Goal: Task Accomplishment & Management: Manage account settings

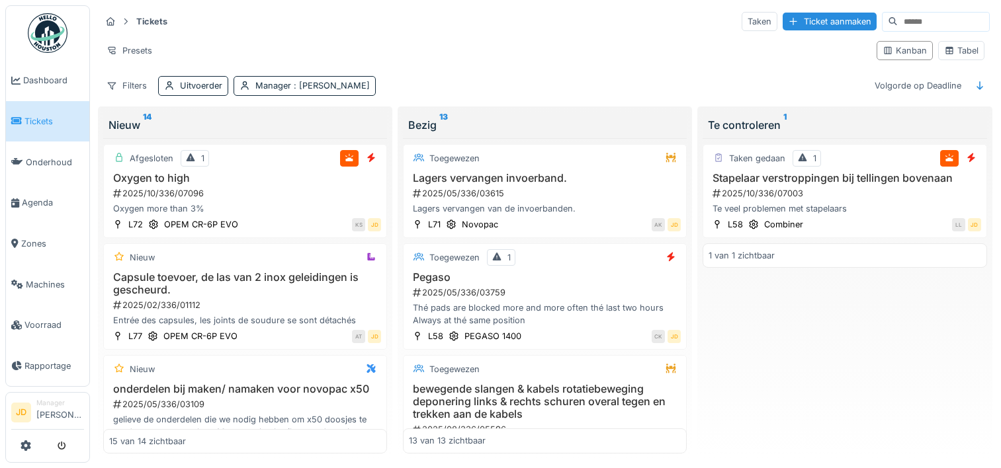
scroll to position [11, 0]
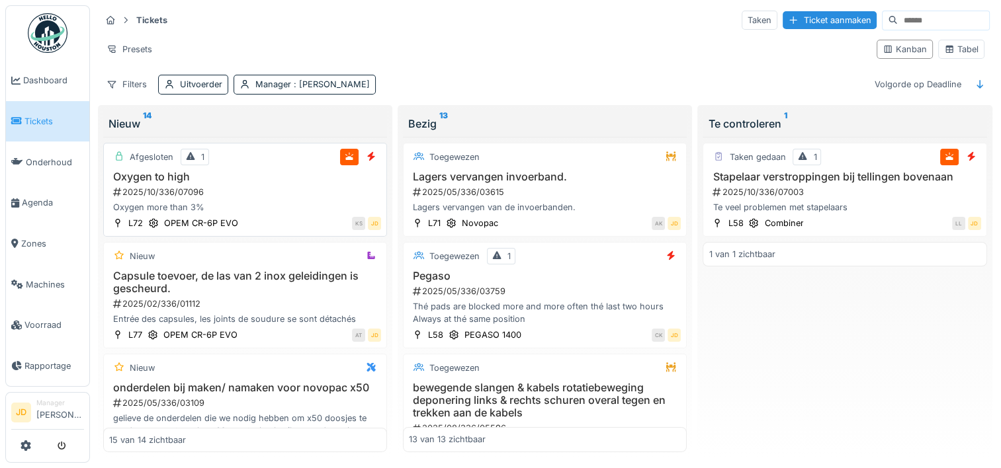
click at [242, 186] on div "2025/10/336/07096" at bounding box center [246, 192] width 269 height 13
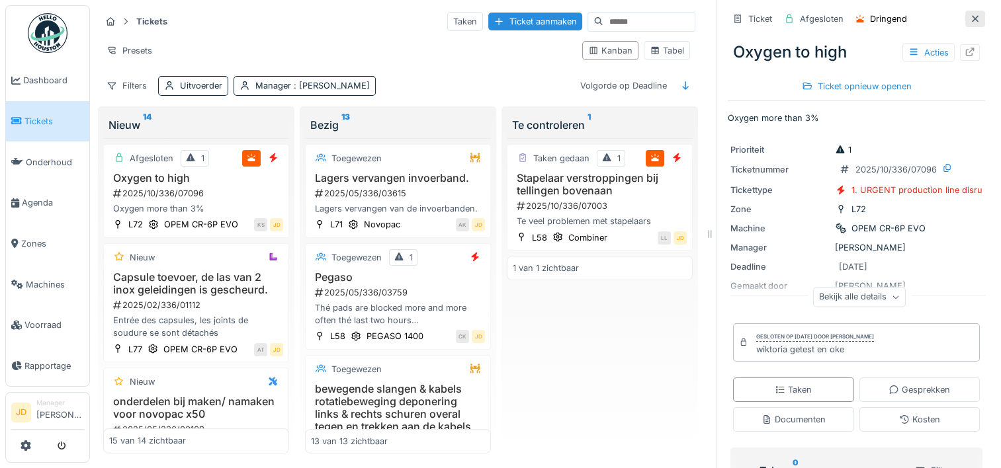
click at [970, 15] on icon at bounding box center [975, 19] width 11 height 9
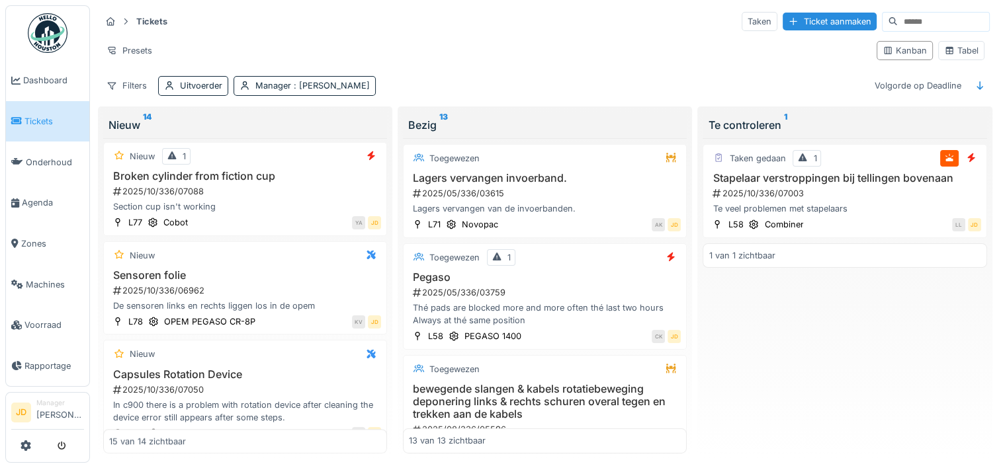
scroll to position [1257, 0]
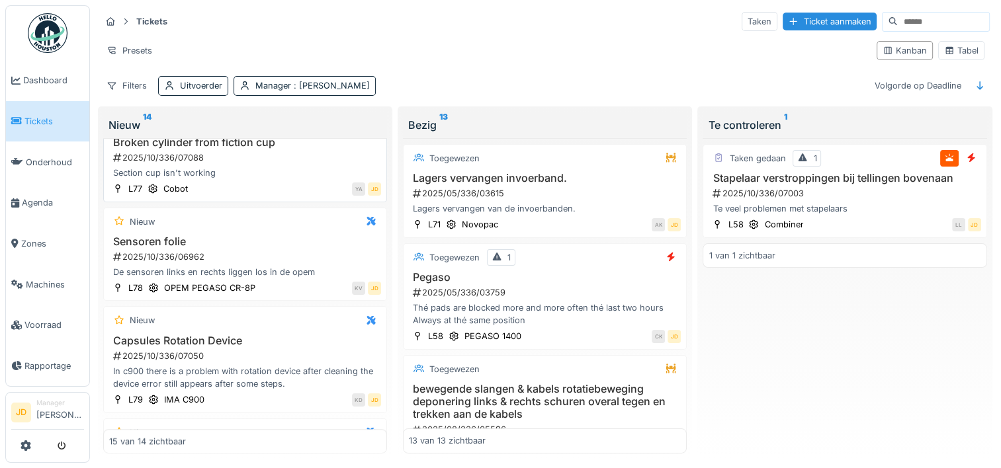
click at [277, 177] on div "Section cup isn't working" at bounding box center [245, 173] width 272 height 13
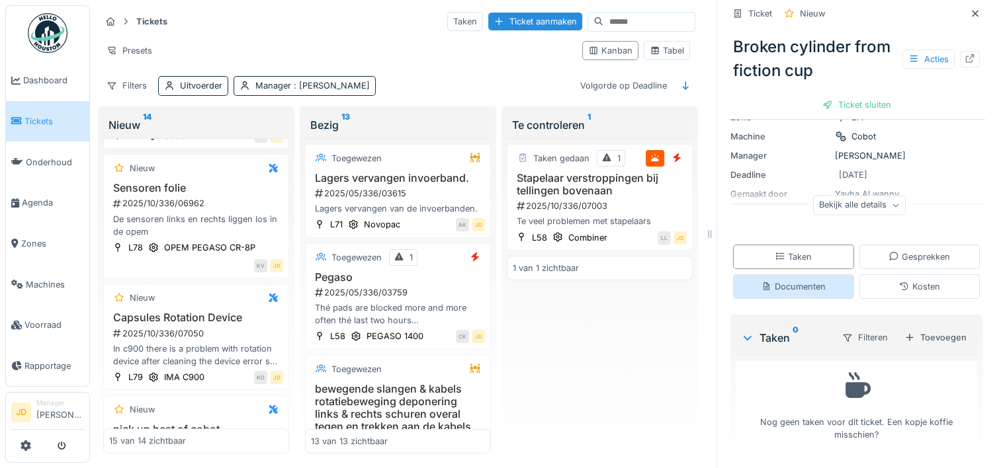
click at [791, 290] on div "Documenten" at bounding box center [794, 287] width 64 height 13
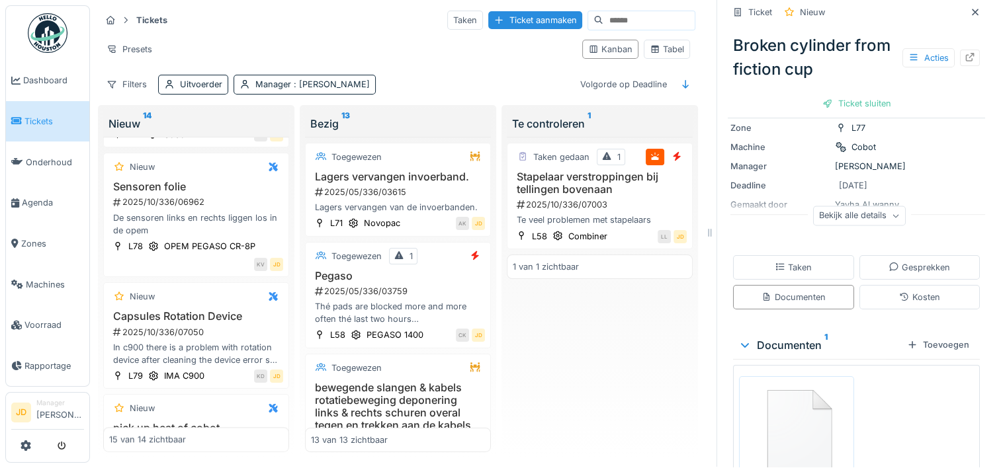
scroll to position [132, 0]
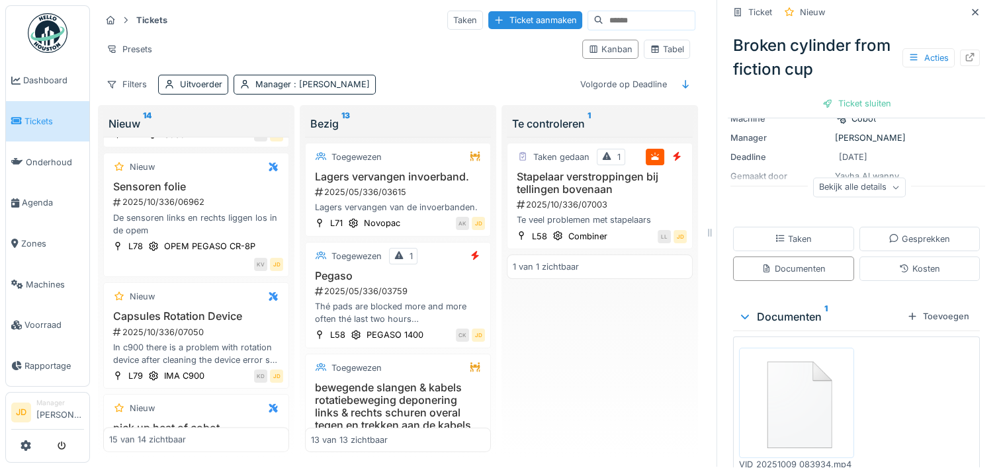
click at [789, 227] on div "Taken" at bounding box center [793, 239] width 121 height 24
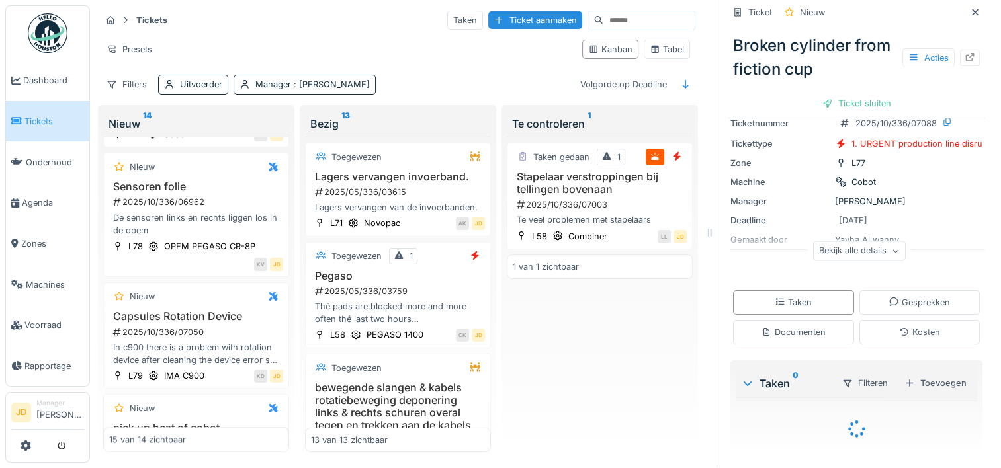
scroll to position [116, 0]
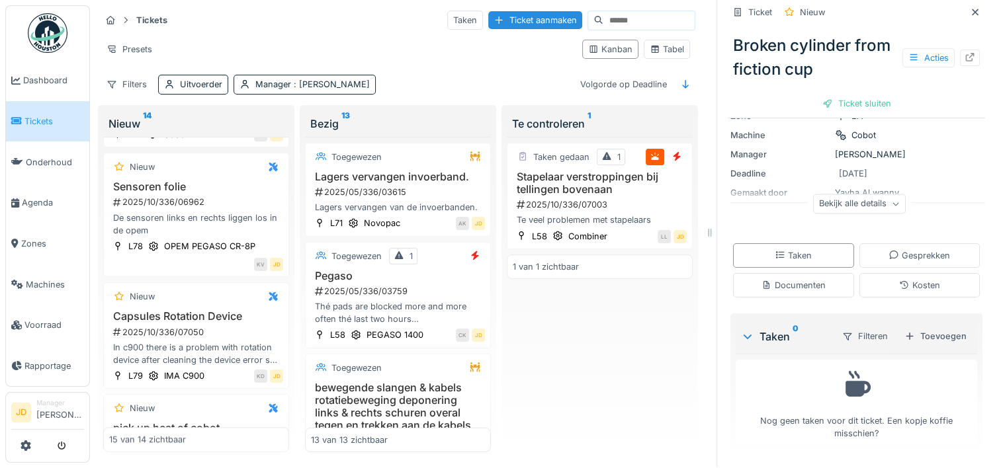
click at [932, 336] on div "Filteren Toevoegen" at bounding box center [901, 336] width 141 height 24
click at [932, 332] on div "Toevoegen" at bounding box center [935, 337] width 73 height 18
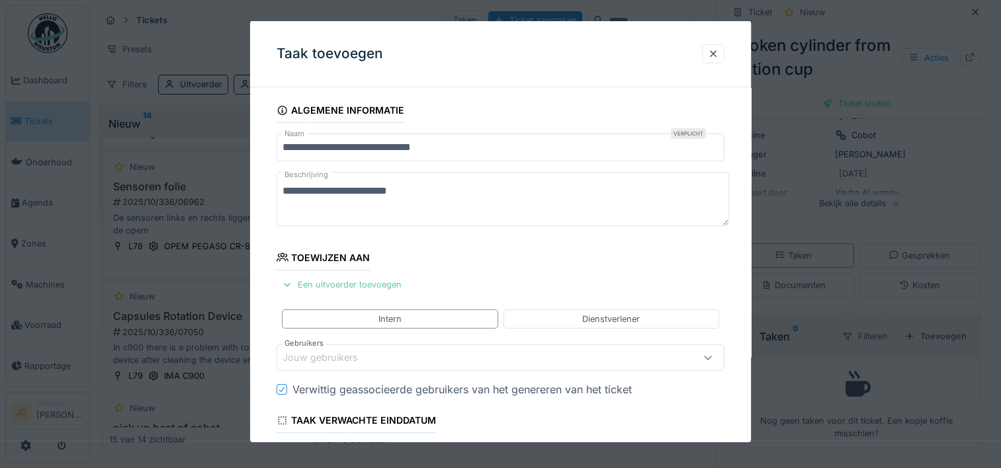
click at [331, 283] on div "Een uitvoerder toevoegen" at bounding box center [342, 285] width 130 height 18
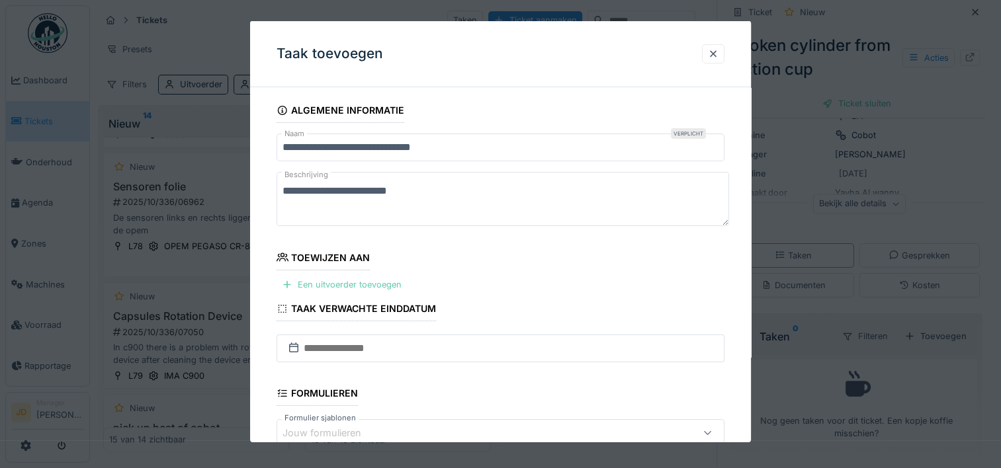
click at [334, 280] on div "Een uitvoerder toevoegen" at bounding box center [342, 285] width 130 height 18
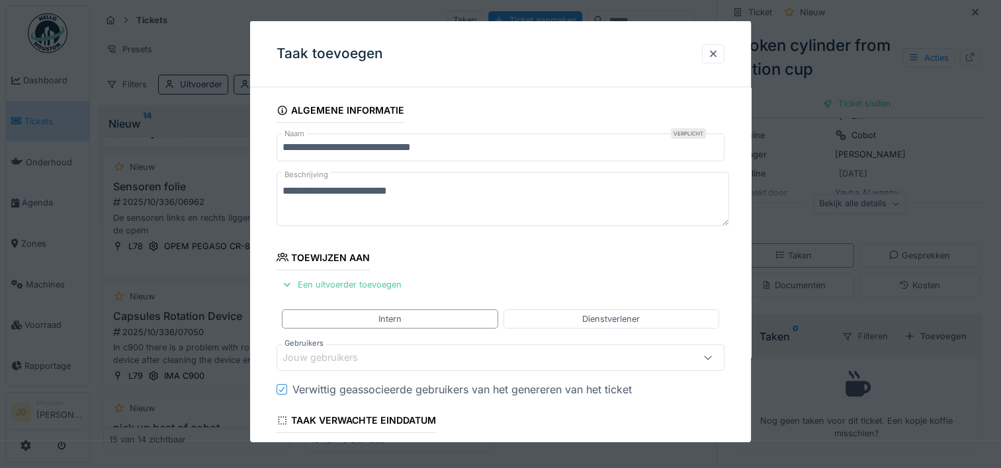
click at [336, 355] on div "Jouw gebruikers" at bounding box center [330, 358] width 94 height 15
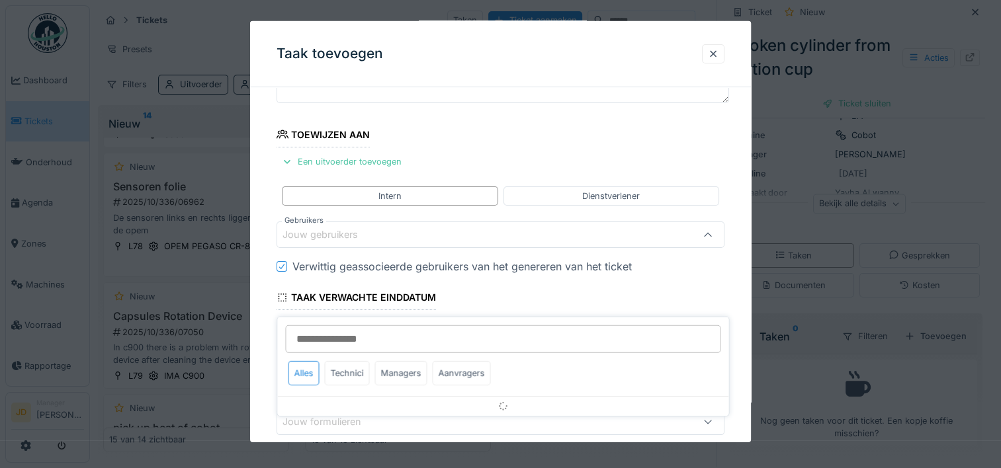
scroll to position [125, 0]
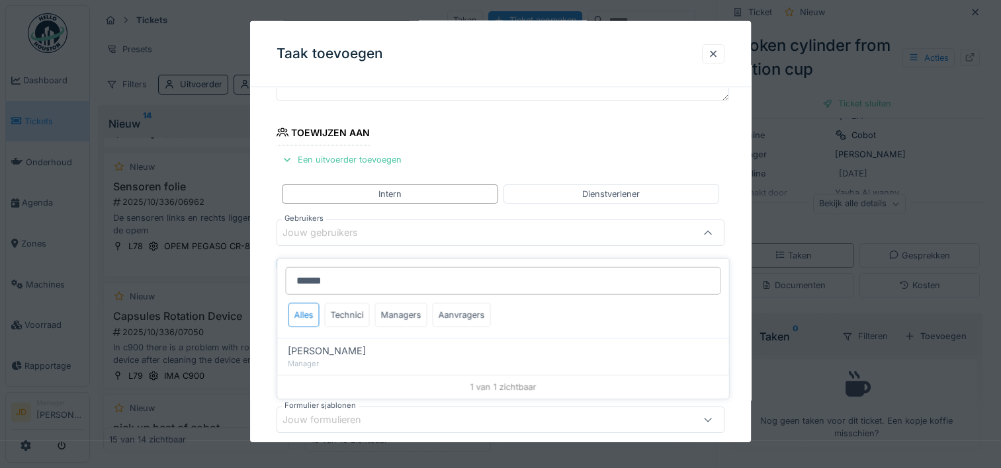
type input "******"
click at [341, 344] on span "[PERSON_NAME]" at bounding box center [327, 351] width 78 height 15
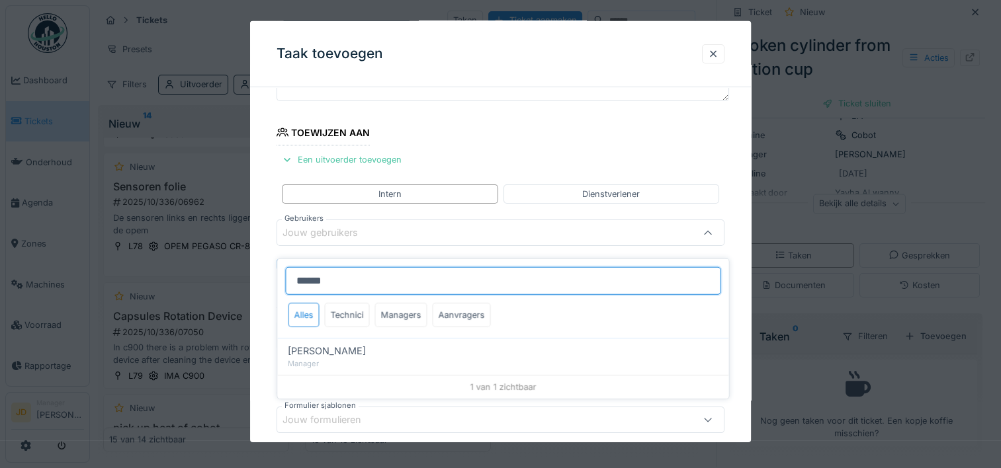
type input "****"
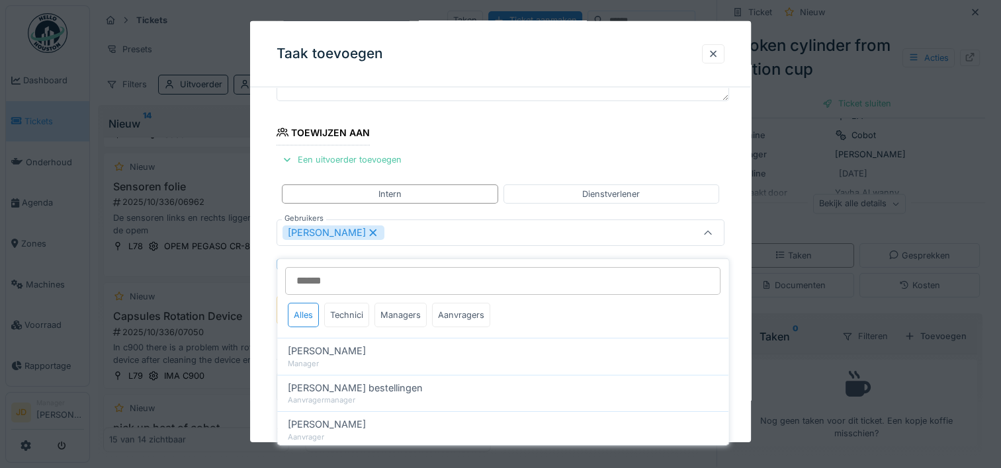
click at [703, 227] on div at bounding box center [708, 232] width 32 height 25
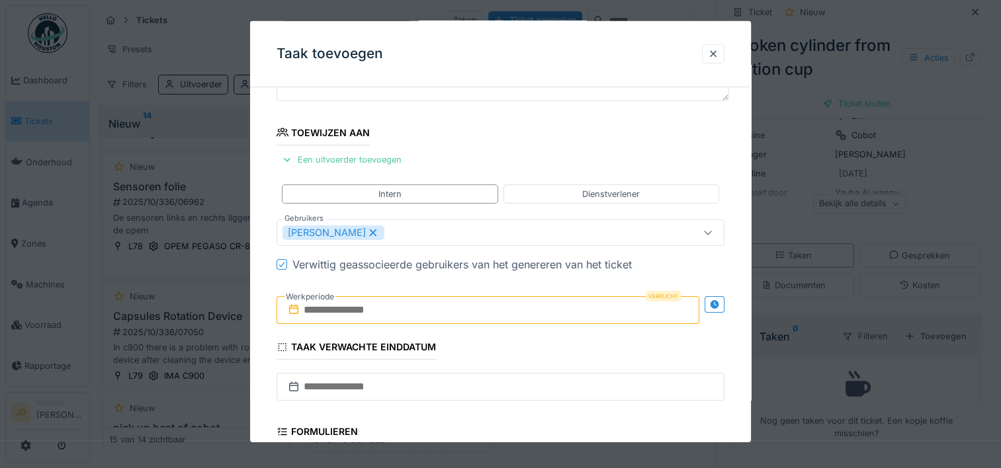
click at [373, 307] on input "text" at bounding box center [488, 310] width 423 height 28
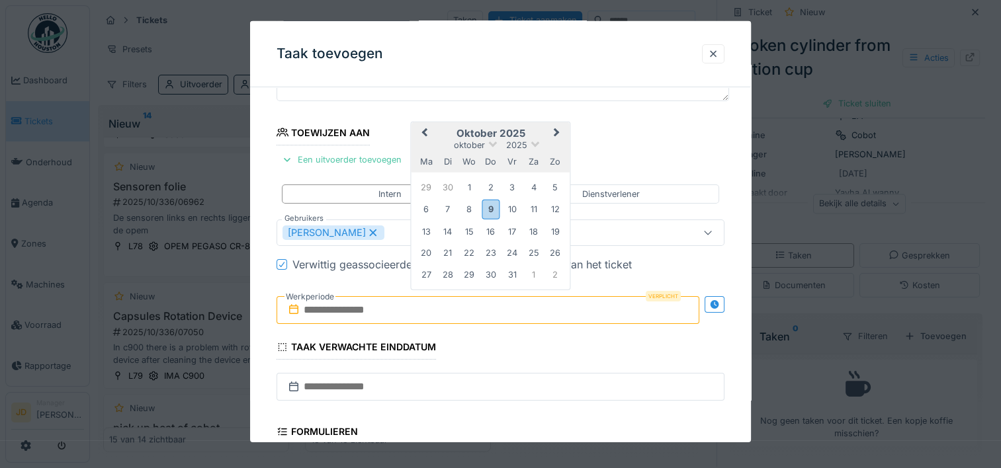
click at [531, 131] on h2 "oktober 2025" at bounding box center [491, 134] width 159 height 12
click at [495, 206] on div "9" at bounding box center [491, 209] width 18 height 19
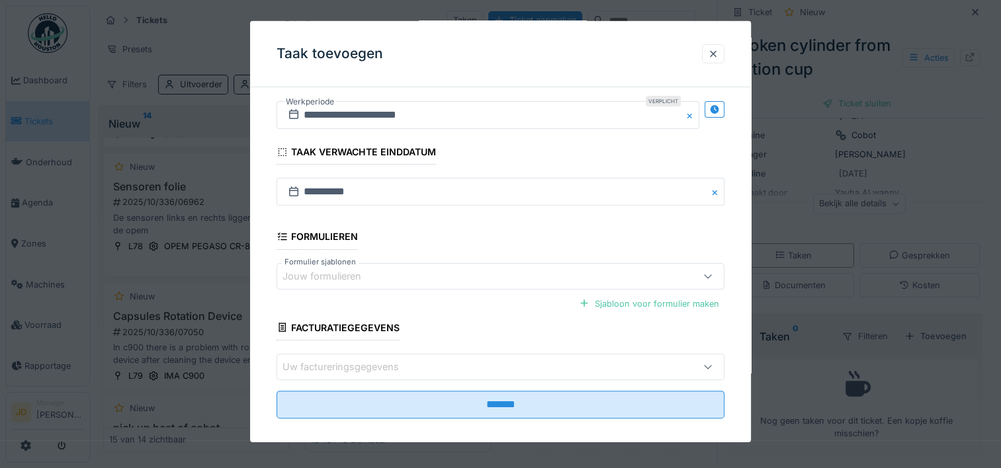
scroll to position [331, 0]
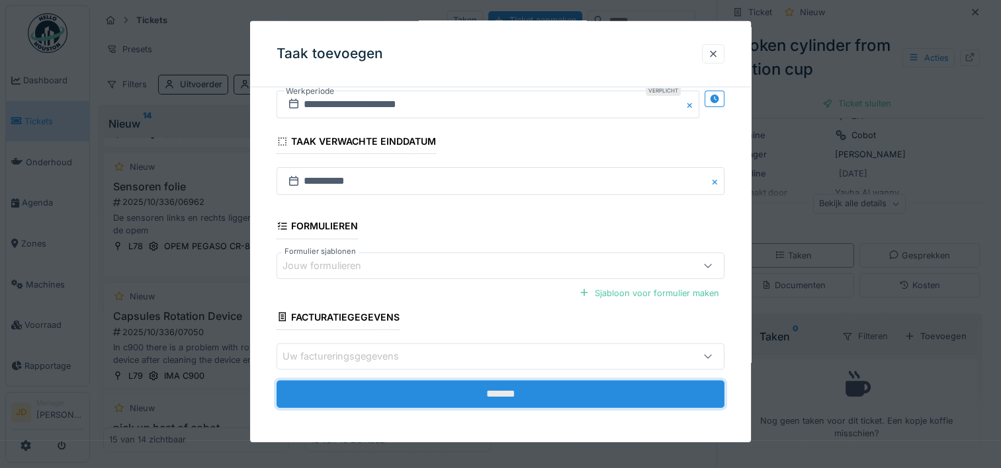
click at [517, 394] on input "*******" at bounding box center [501, 394] width 448 height 28
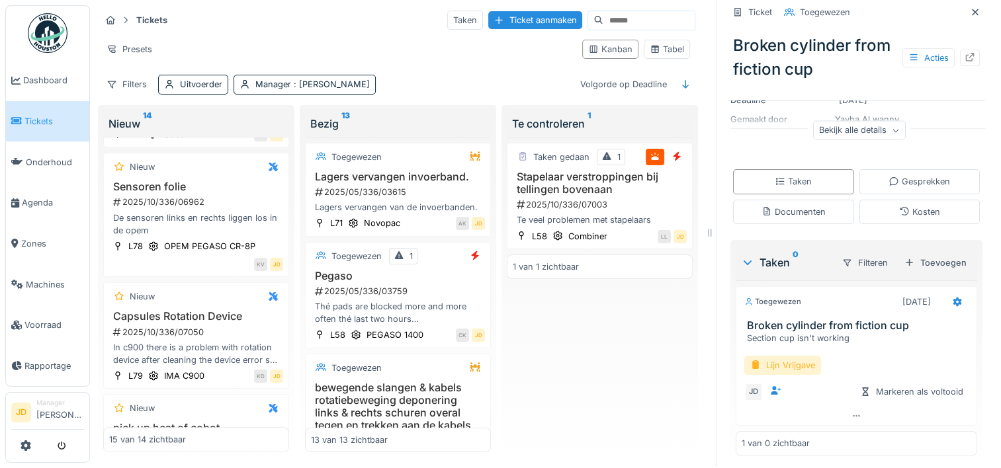
scroll to position [175, 0]
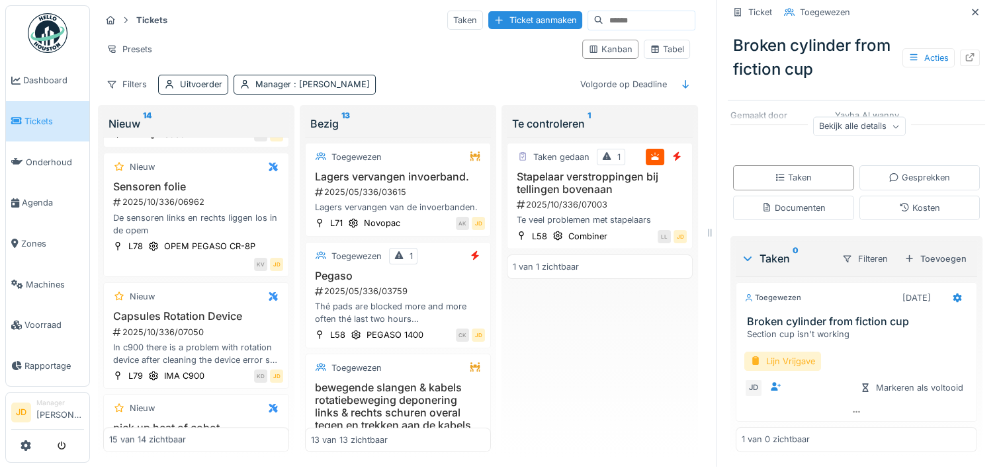
click at [798, 355] on div "Lijn Vrijgave" at bounding box center [782, 361] width 77 height 19
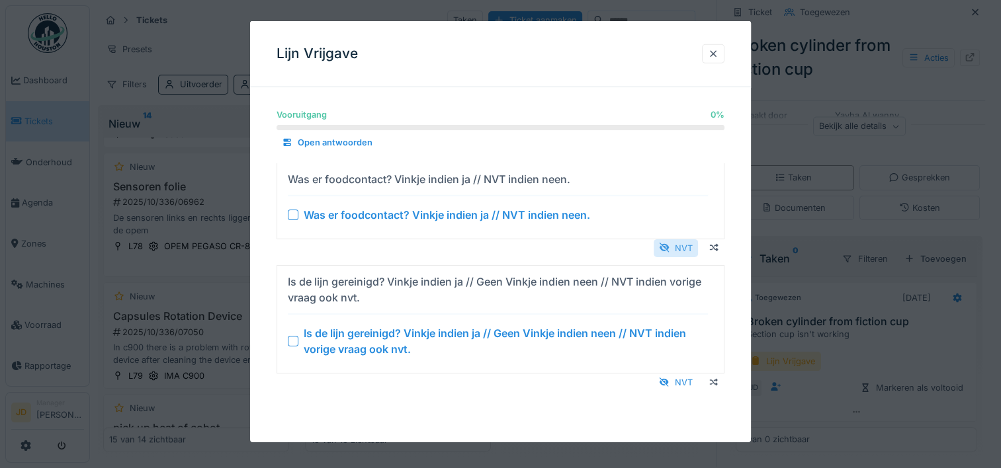
click at [670, 244] on div at bounding box center [664, 248] width 11 height 13
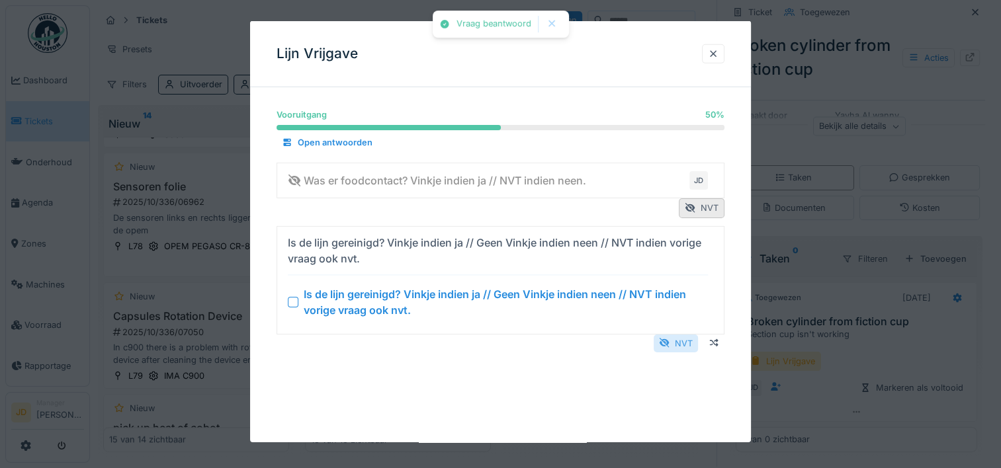
click at [678, 342] on div "NVT" at bounding box center [676, 343] width 44 height 18
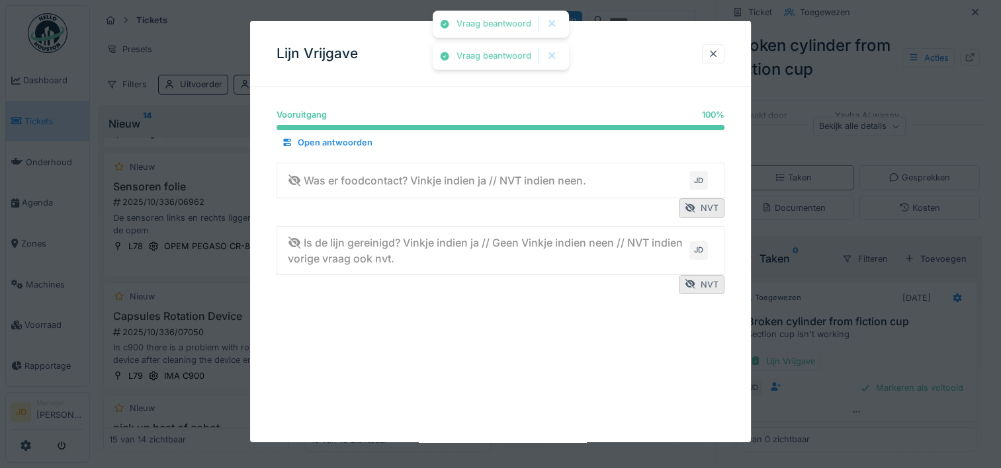
click at [839, 355] on div at bounding box center [500, 234] width 1001 height 468
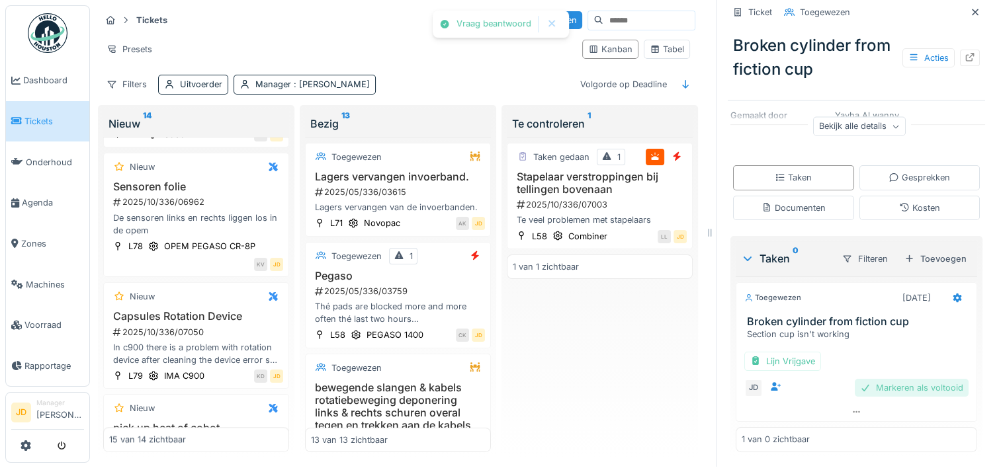
click at [864, 379] on div "Markeren als voltooid" at bounding box center [912, 388] width 114 height 18
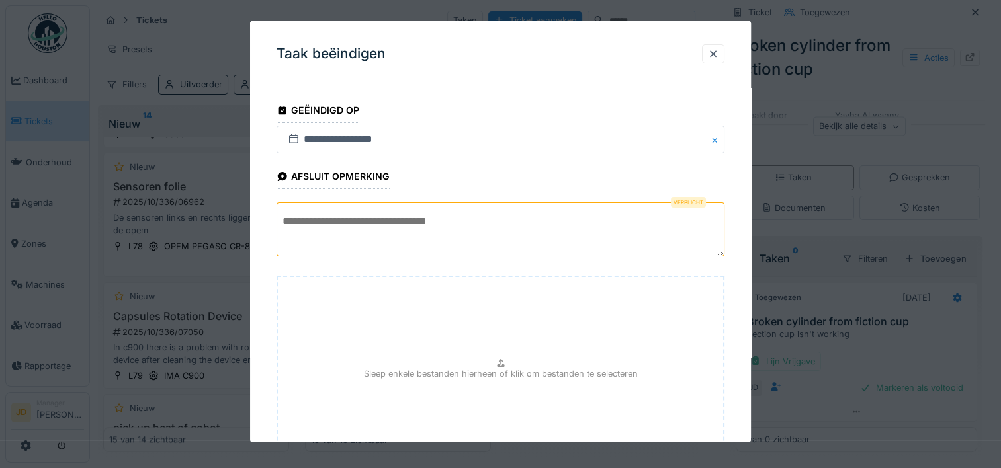
click at [582, 243] on textarea at bounding box center [501, 229] width 448 height 54
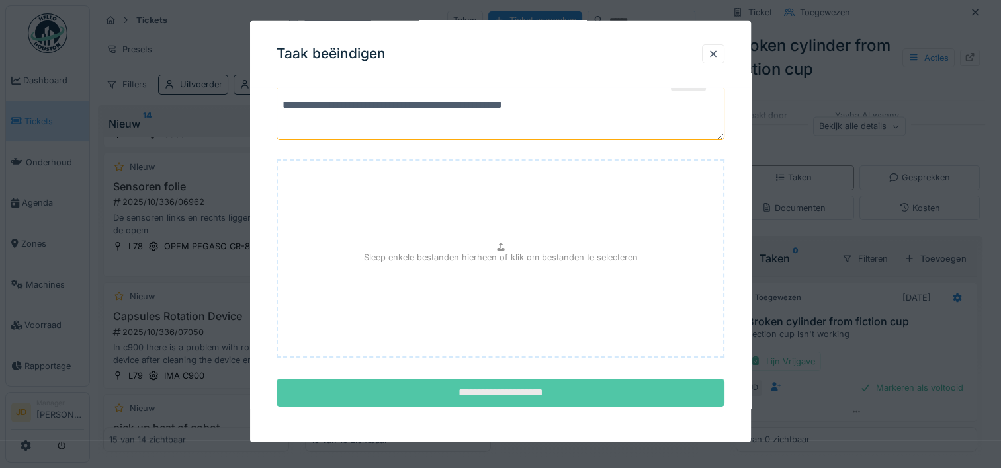
type textarea "**********"
click at [480, 389] on input "**********" at bounding box center [501, 393] width 448 height 28
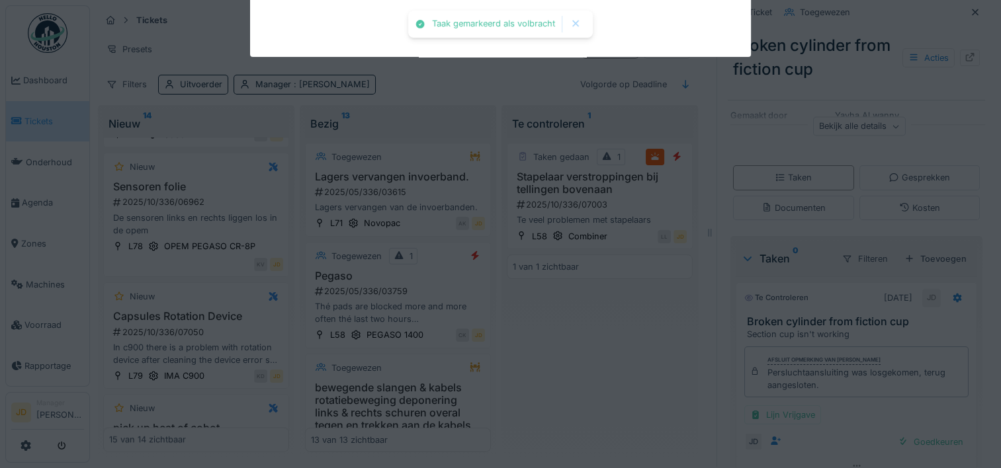
scroll to position [193, 0]
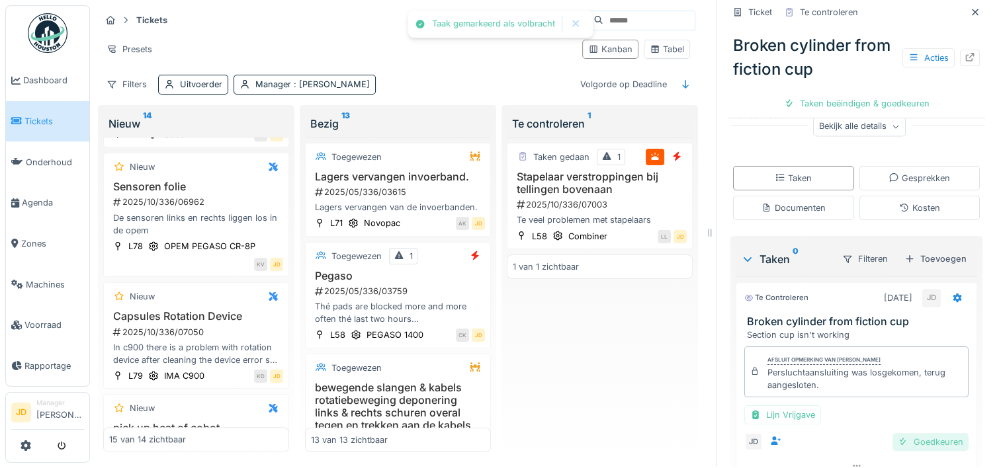
click at [914, 433] on div "Goedkeuren" at bounding box center [931, 442] width 76 height 18
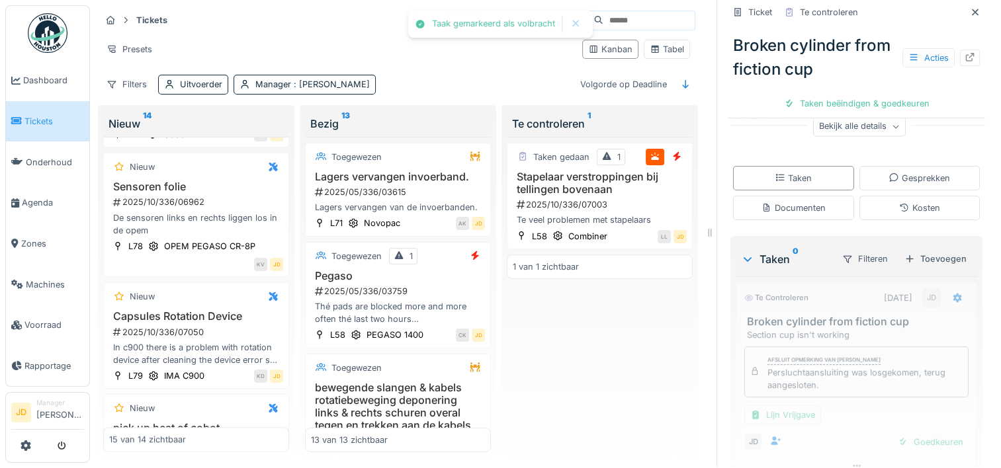
scroll to position [184, 0]
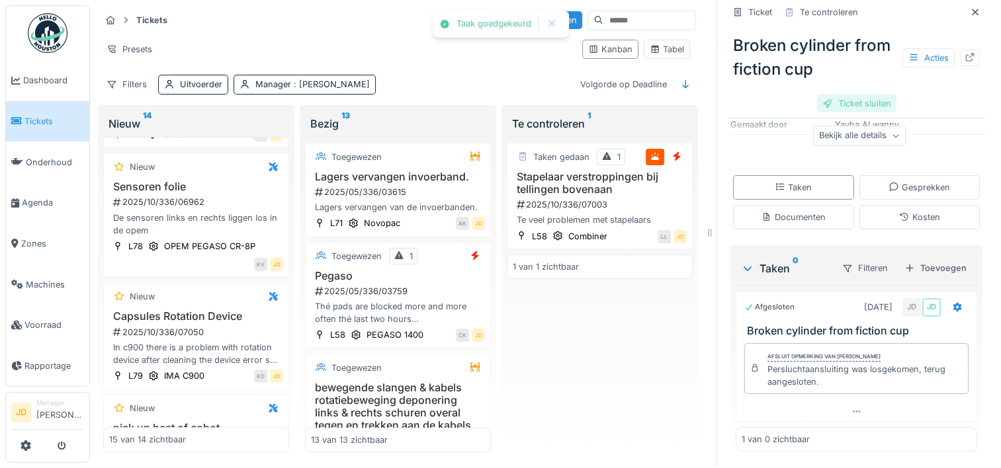
click at [830, 95] on div "Ticket sluiten" at bounding box center [856, 104] width 79 height 18
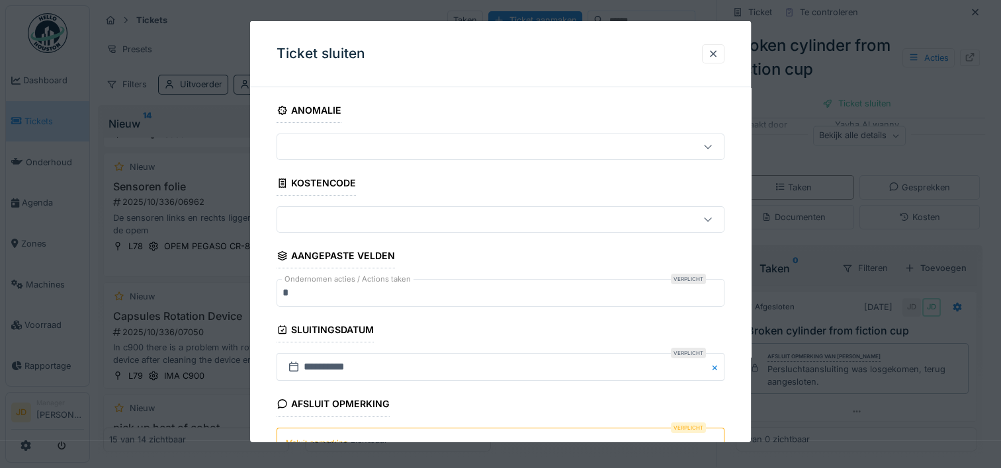
scroll to position [116, 0]
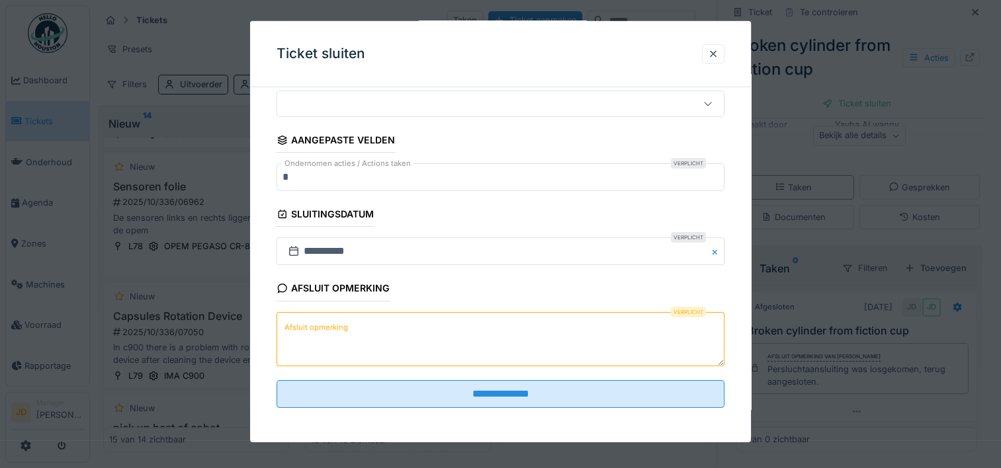
click at [437, 341] on textarea "Afsluit opmerking" at bounding box center [501, 339] width 448 height 54
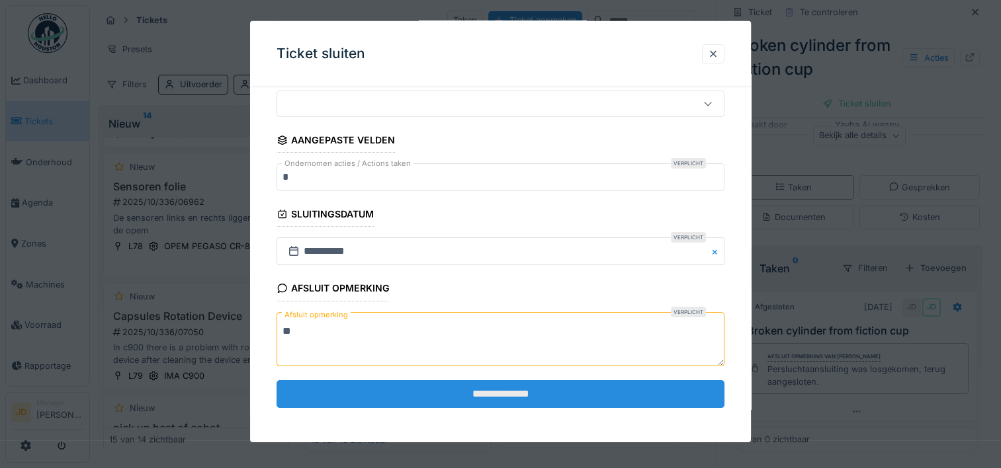
type textarea "**"
click at [462, 398] on input "**********" at bounding box center [501, 394] width 448 height 28
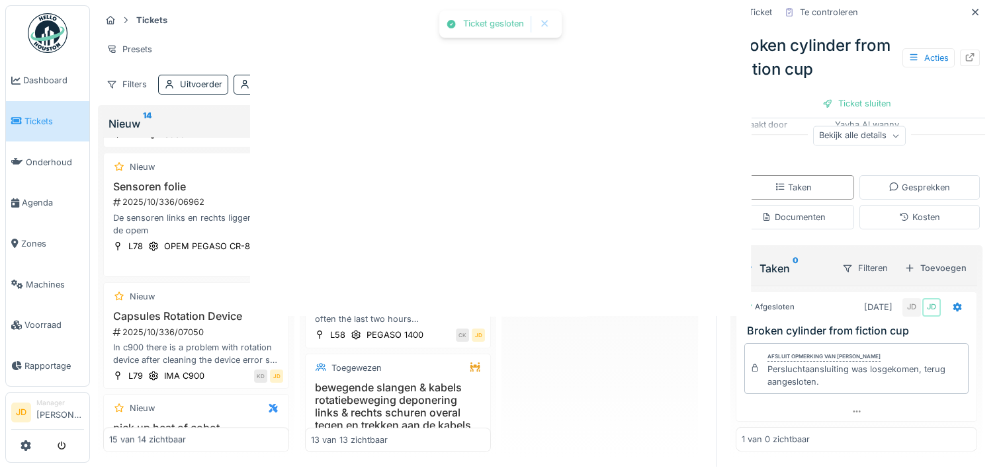
scroll to position [0, 0]
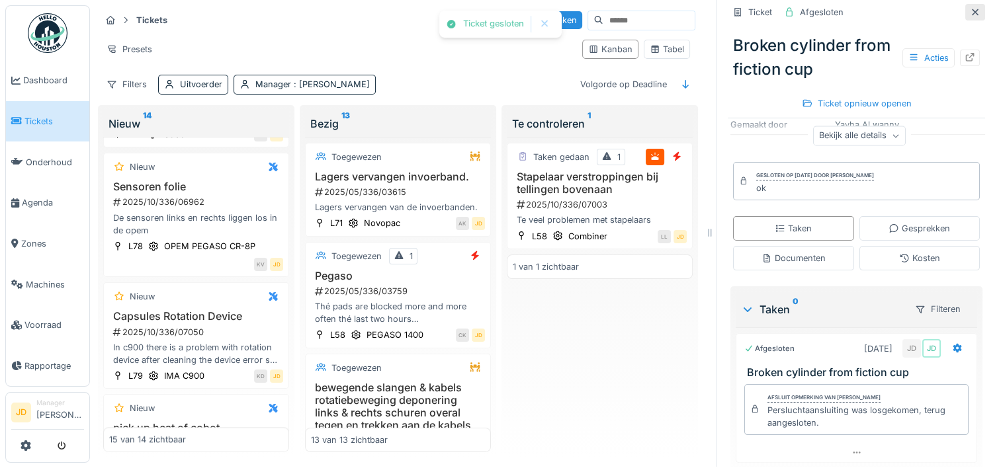
click at [970, 8] on icon at bounding box center [975, 12] width 11 height 9
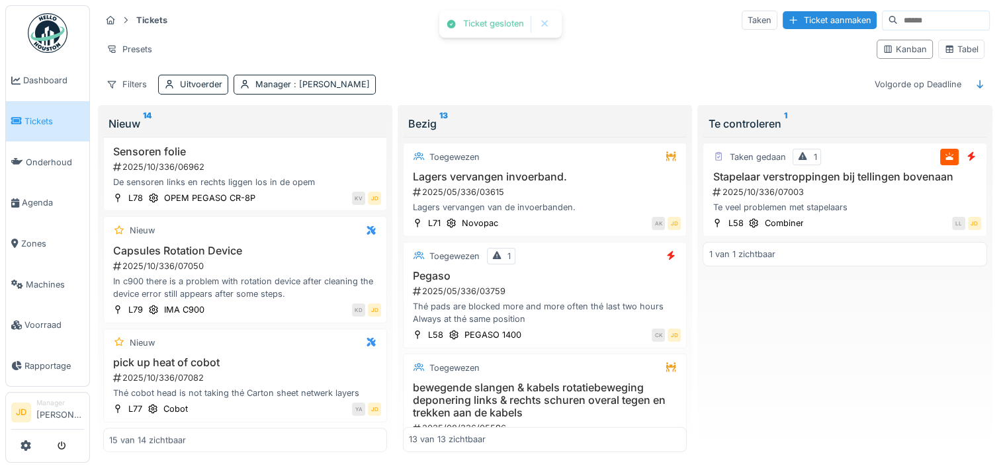
scroll to position [1257, 0]
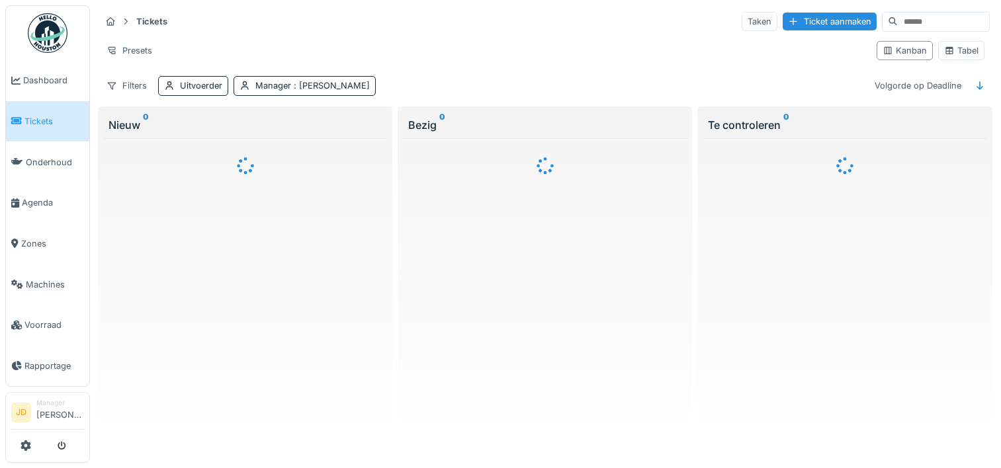
scroll to position [11, 0]
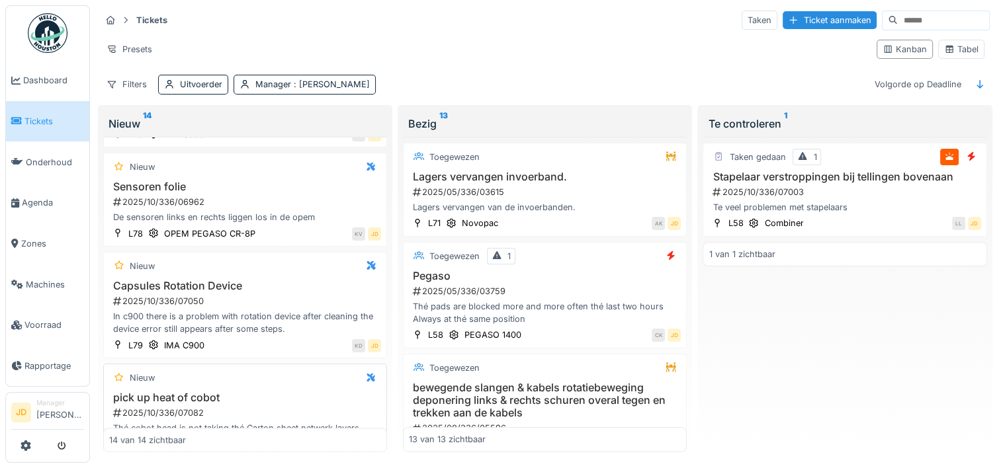
scroll to position [1279, 0]
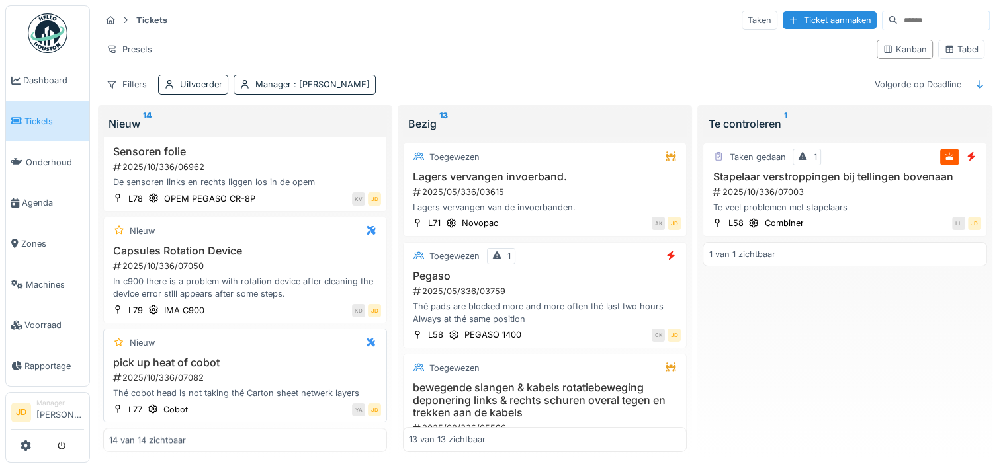
click at [287, 372] on div "2025/10/336/07082" at bounding box center [246, 378] width 269 height 13
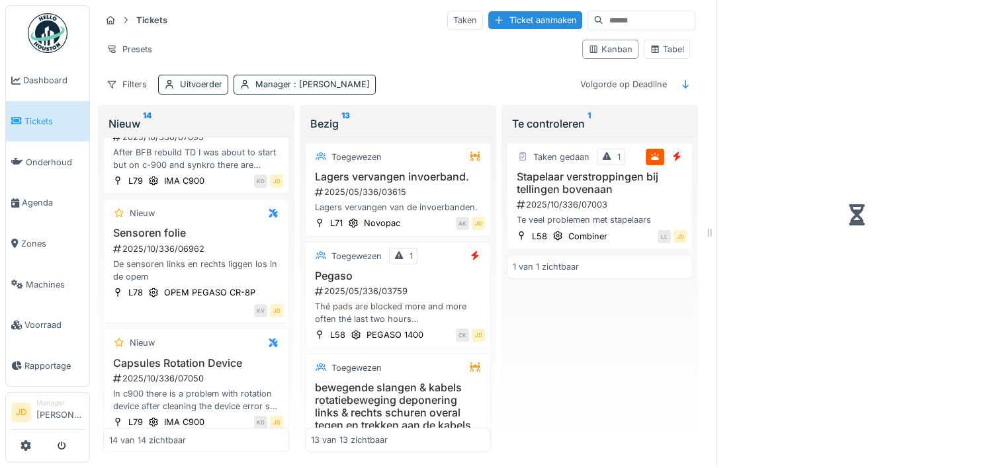
scroll to position [1416, 0]
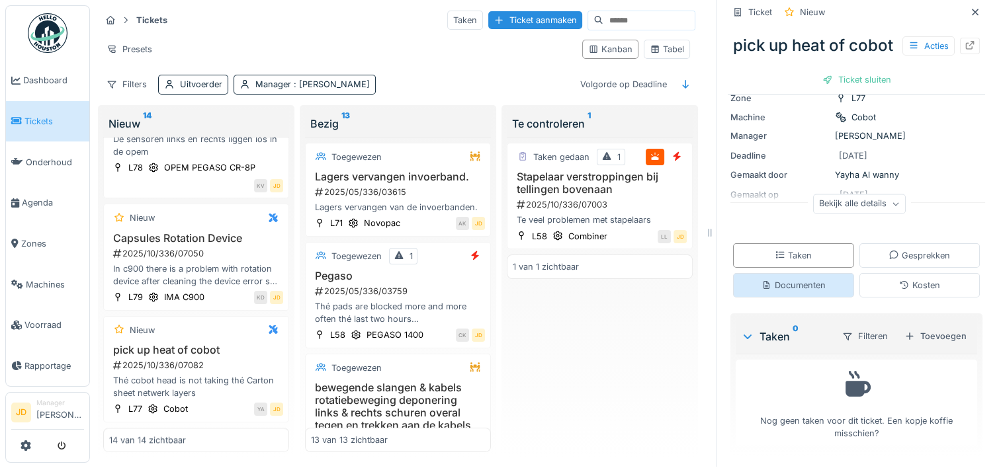
click at [781, 279] on div "Documenten" at bounding box center [794, 285] width 64 height 13
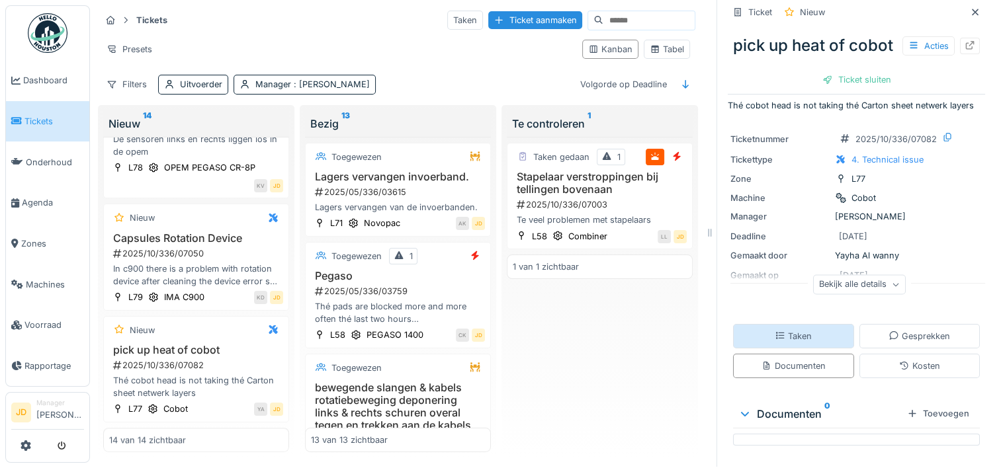
click at [809, 324] on div "Taken" at bounding box center [793, 336] width 121 height 24
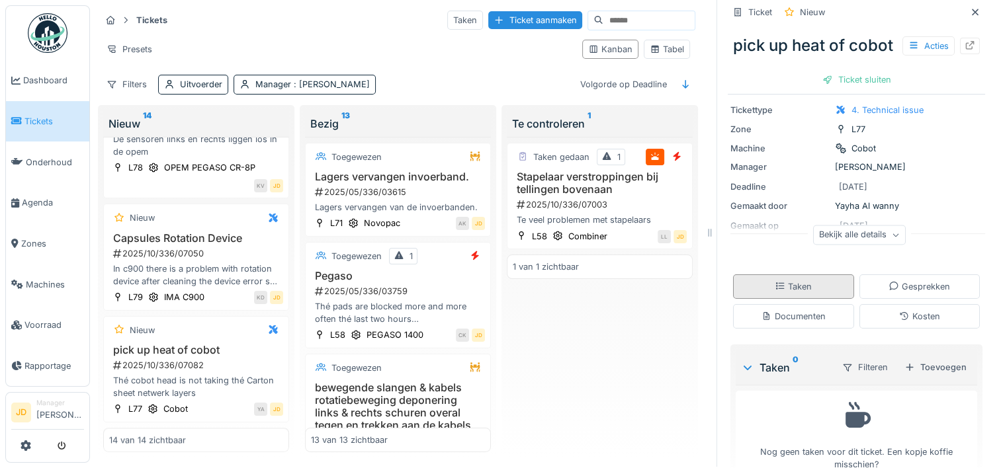
scroll to position [142, 0]
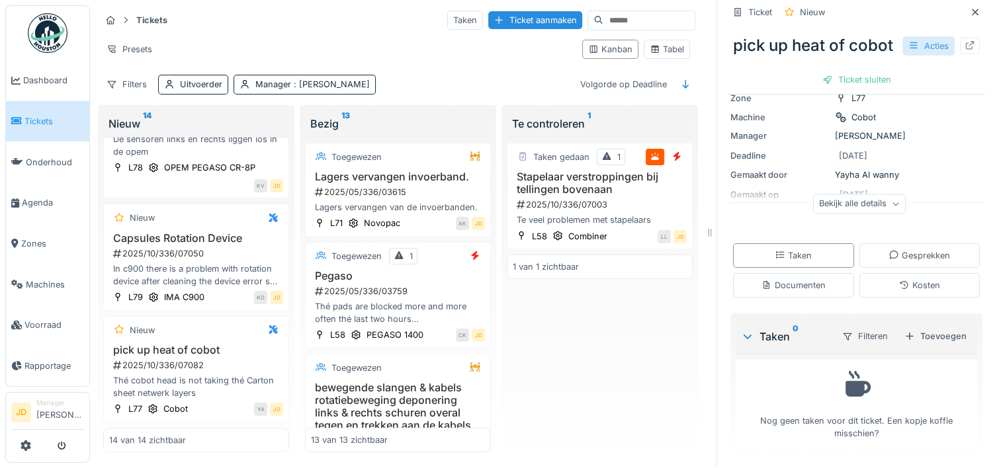
click at [909, 50] on icon at bounding box center [914, 45] width 11 height 9
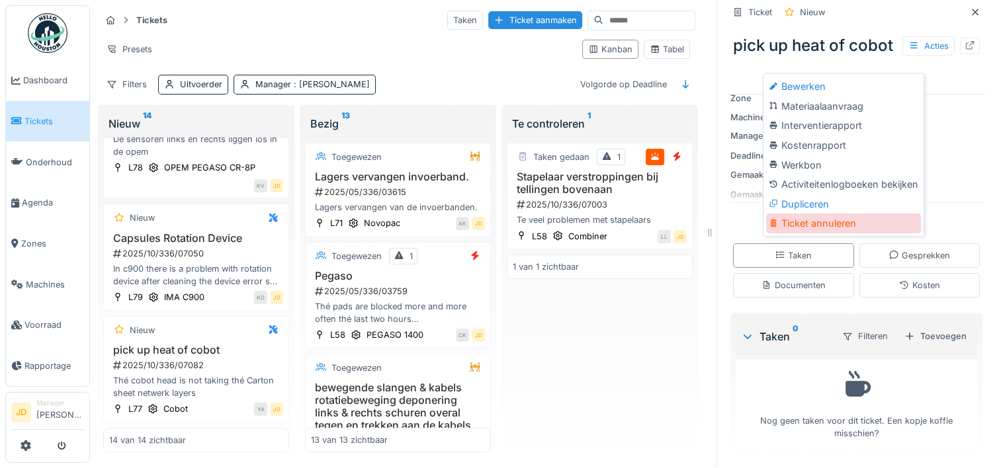
click at [834, 214] on div "Ticket annuleren" at bounding box center [843, 224] width 155 height 20
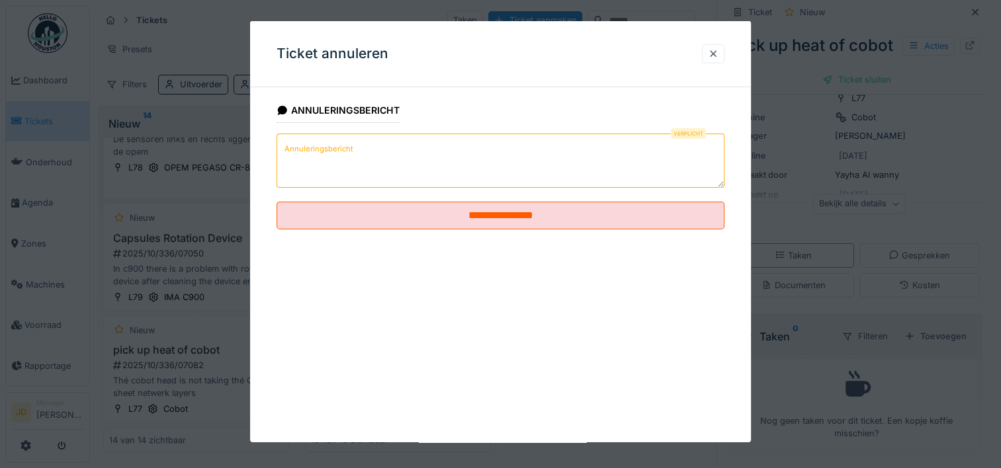
click at [551, 173] on textarea "Annuleringsbericht" at bounding box center [501, 161] width 448 height 54
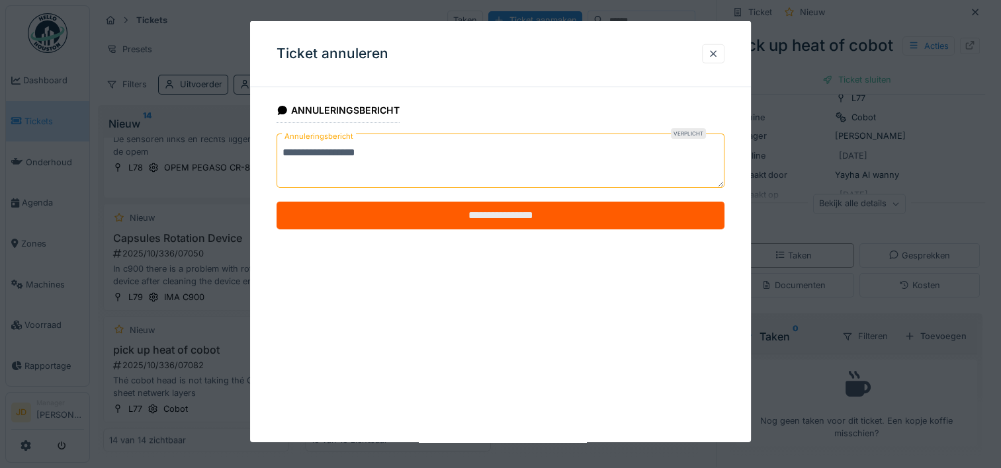
type textarea "**********"
click at [548, 204] on input "**********" at bounding box center [501, 216] width 448 height 28
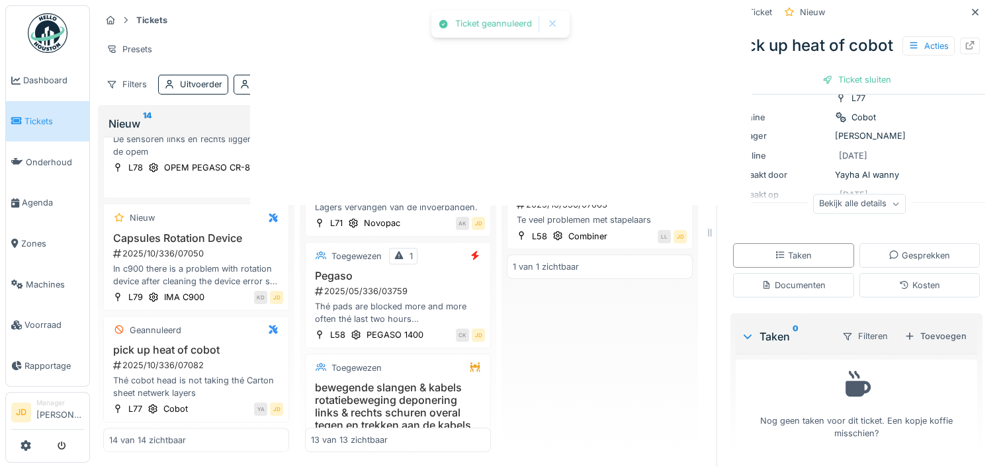
scroll to position [124, 0]
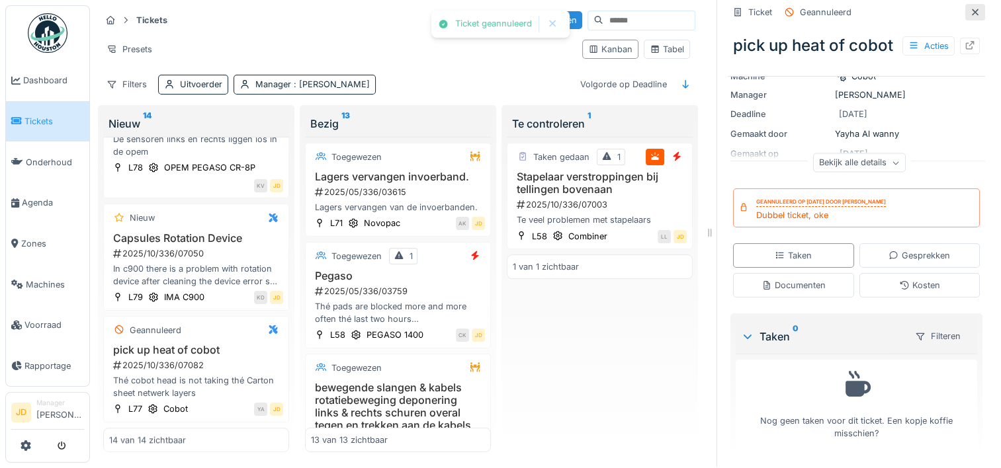
click at [970, 8] on icon at bounding box center [975, 12] width 11 height 9
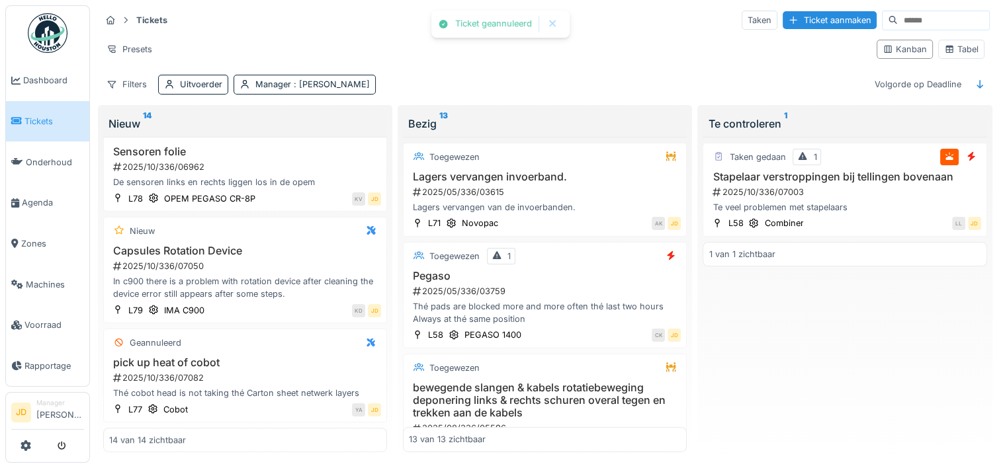
scroll to position [1279, 0]
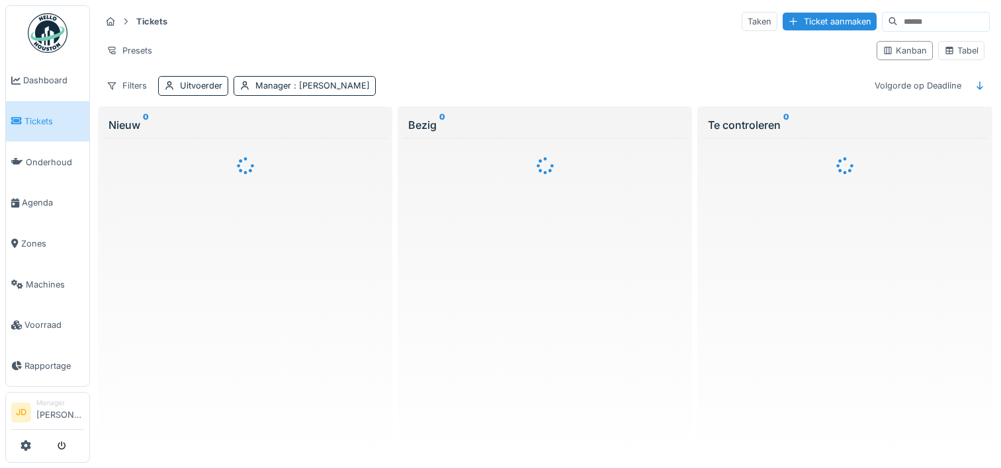
scroll to position [11, 0]
